Goal: Transaction & Acquisition: Purchase product/service

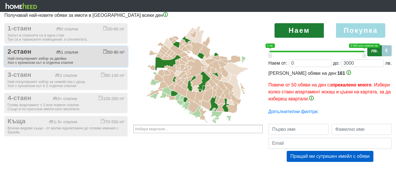
click at [21, 52] on span "2-стаен" at bounding box center [20, 52] width 24 height 8
checkbox input "true"
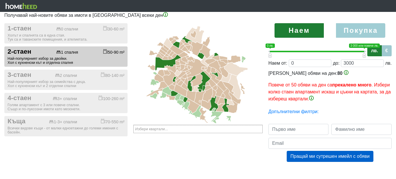
click at [361, 32] on label "Покупка" at bounding box center [360, 30] width 49 height 14
radio input "true"
type input "0;2000000"
type input "2000000"
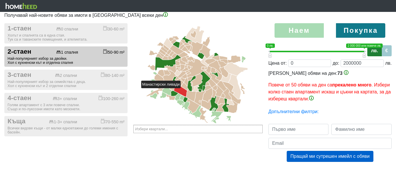
click at [183, 91] on icon at bounding box center [180, 90] width 13 height 13
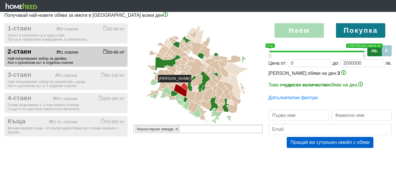
click at [186, 84] on icon at bounding box center [184, 87] width 7 height 8
click at [181, 82] on icon at bounding box center [180, 83] width 6 height 6
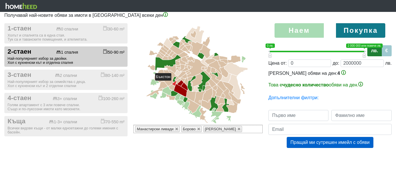
click at [174, 83] on icon at bounding box center [174, 83] width 4 height 5
click at [171, 86] on icon at bounding box center [172, 87] width 6 height 6
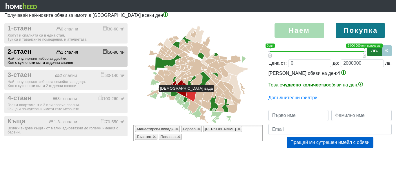
click at [190, 95] on icon at bounding box center [191, 95] width 10 height 12
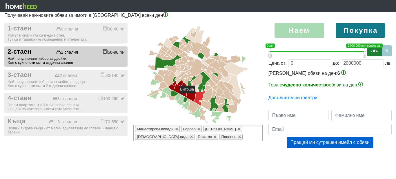
click at [197, 96] on icon at bounding box center [199, 98] width 11 height 15
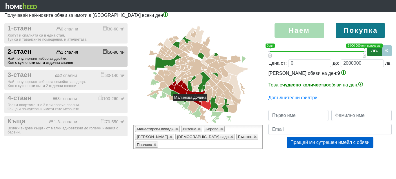
click at [209, 103] on icon at bounding box center [206, 105] width 10 height 10
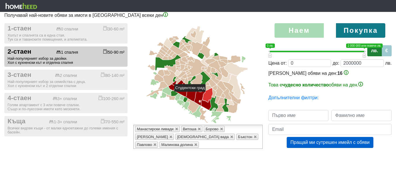
click at [208, 94] on icon at bounding box center [208, 95] width 10 height 14
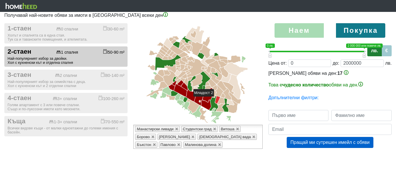
click at [217, 99] on icon at bounding box center [217, 100] width 5 height 8
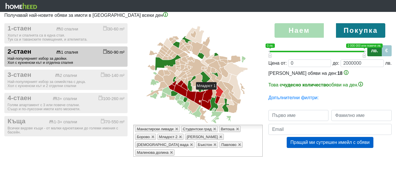
click at [219, 92] on icon at bounding box center [220, 91] width 8 height 12
click at [223, 95] on icon at bounding box center [223, 95] width 4 height 5
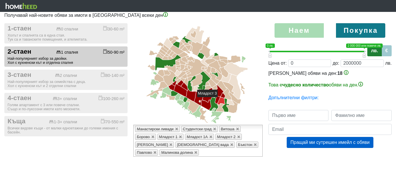
click at [221, 99] on icon at bounding box center [221, 100] width 8 height 7
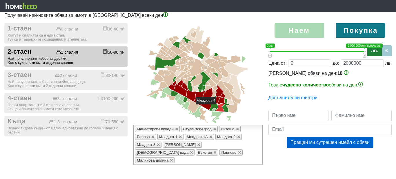
click at [219, 107] on icon at bounding box center [220, 107] width 8 height 8
click at [82, 153] on div "1-стаен 0 спални 30-60 m² Холът и спалнята са в една стая. Тук са и таванските …" at bounding box center [66, 99] width 132 height 153
